Goal: Information Seeking & Learning: Learn about a topic

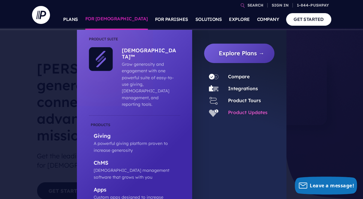
click at [243, 113] on link "Product Updates" at bounding box center [248, 113] width 40 height 6
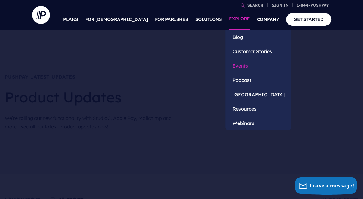
click at [240, 63] on link "Events" at bounding box center [259, 66] width 66 height 14
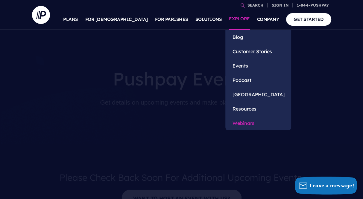
click at [256, 123] on link "Webinars" at bounding box center [259, 123] width 66 height 14
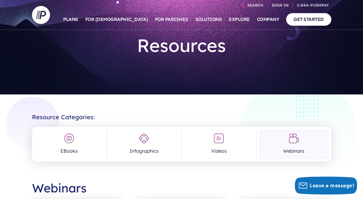
scroll to position [23, 0]
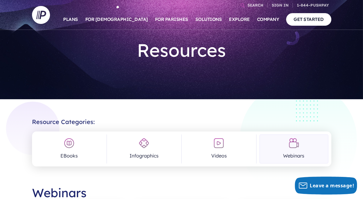
click at [282, 155] on link "Webinars" at bounding box center [294, 149] width 69 height 29
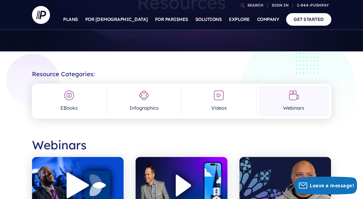
scroll to position [66, 0]
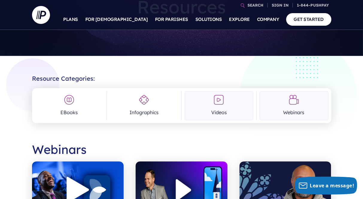
click at [244, 109] on link "Videos" at bounding box center [219, 105] width 69 height 29
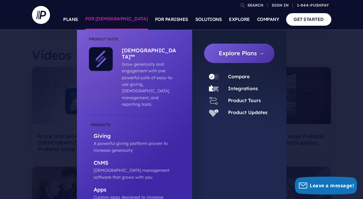
scroll to position [158, 0]
